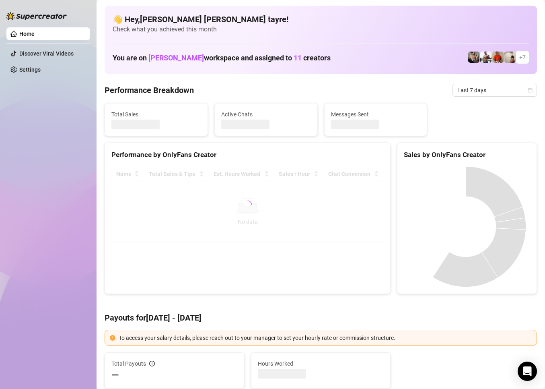
drag, startPoint x: 57, startPoint y: 107, endPoint x: 76, endPoint y: 116, distance: 21.4
click at [57, 107] on div "Home Discover Viral Videos Settings" at bounding box center [48, 191] width 84 height 382
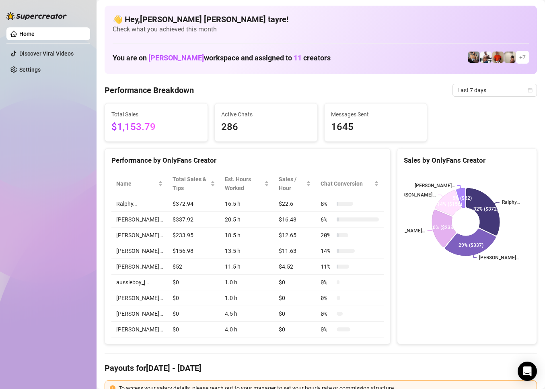
click at [488, 91] on span "Last 7 days" at bounding box center [495, 90] width 75 height 12
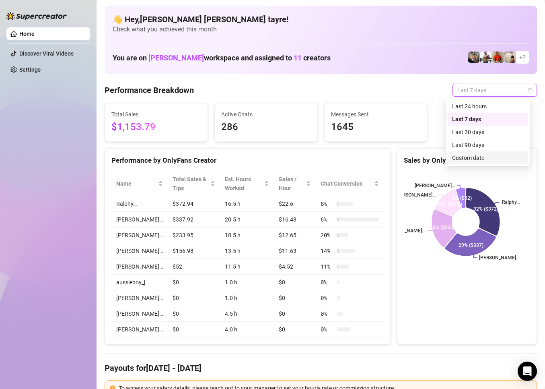
click at [455, 159] on div "Custom date" at bounding box center [488, 157] width 72 height 9
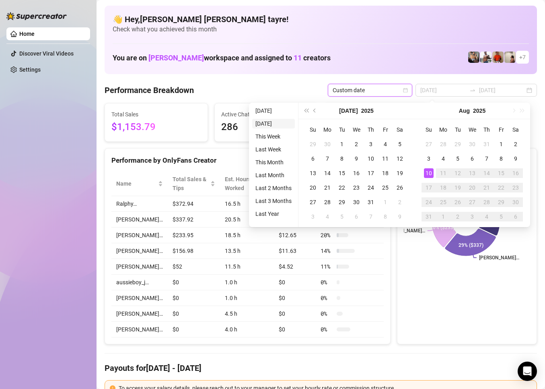
type input "[DATE]"
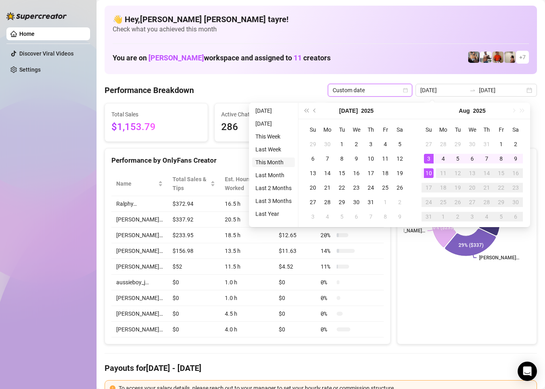
click at [273, 160] on li "This Month" at bounding box center [273, 162] width 43 height 10
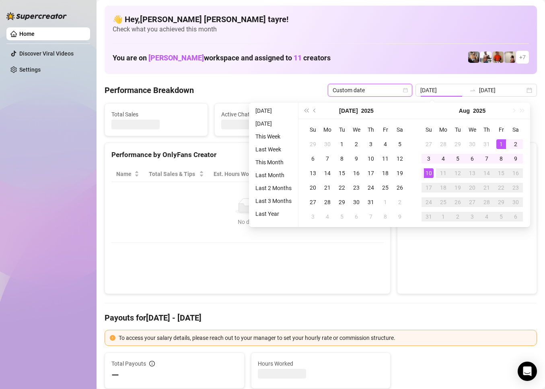
type input "[DATE]"
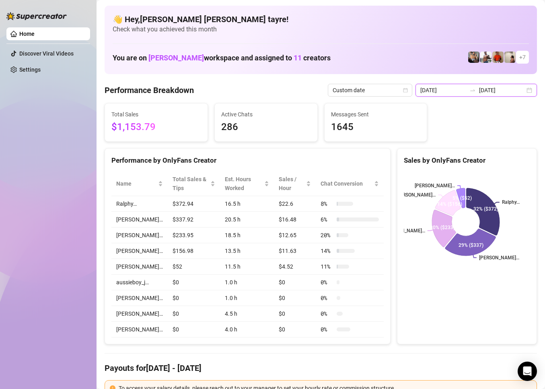
click at [483, 93] on input "[DATE]" at bounding box center [502, 90] width 46 height 9
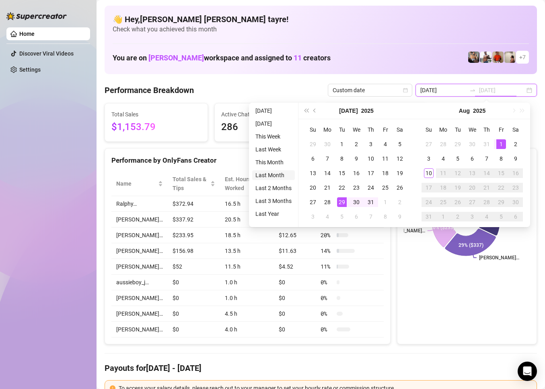
type input "[DATE]"
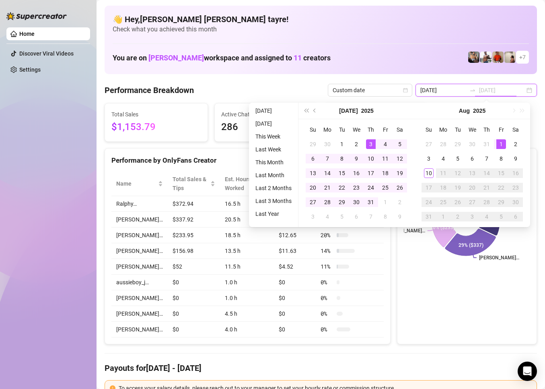
type input "[DATE]"
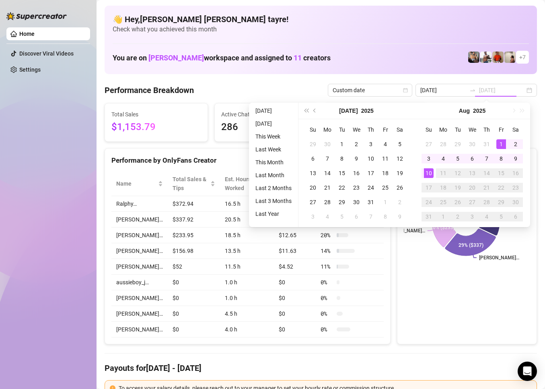
click at [426, 171] on div "10" at bounding box center [429, 173] width 10 height 10
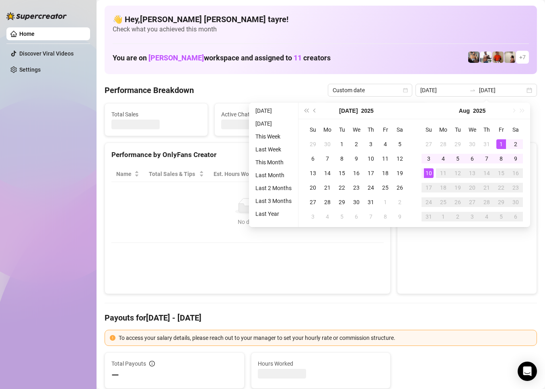
click at [426, 171] on canvas at bounding box center [466, 226] width 124 height 121
type input "[DATE]"
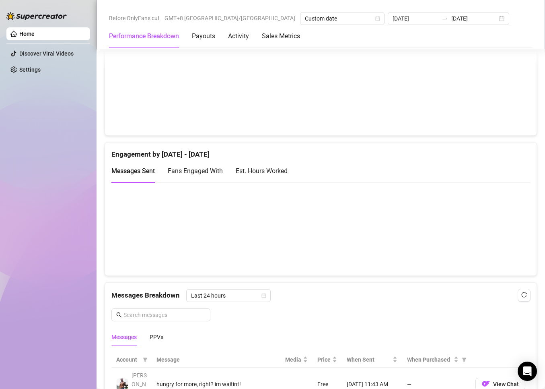
scroll to position [563, 0]
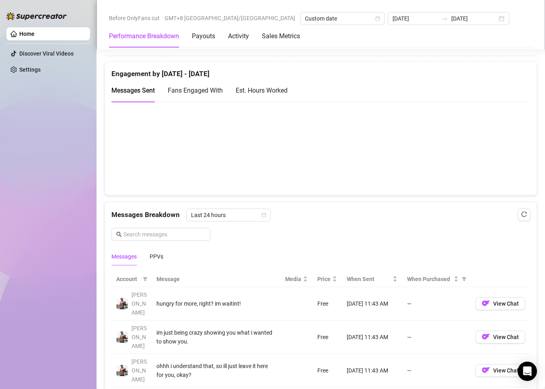
click at [294, 234] on div "Messages Breakdown Last 24 hours Messages PPVs" at bounding box center [320, 236] width 419 height 57
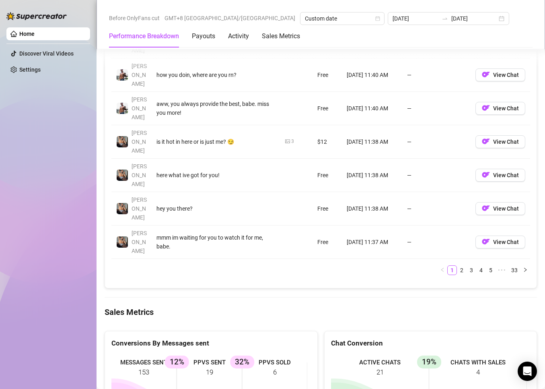
scroll to position [1006, 0]
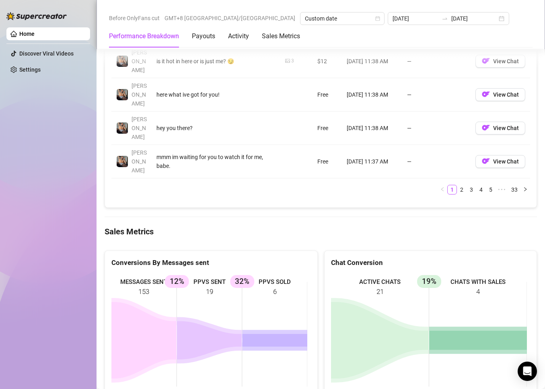
drag, startPoint x: 283, startPoint y: 230, endPoint x: 213, endPoint y: 202, distance: 75.1
click at [223, 274] on rect at bounding box center [209, 334] width 196 height 121
click at [47, 159] on div "Home Discover Viral Videos Settings" at bounding box center [48, 191] width 84 height 382
